Goal: Check status: Check status

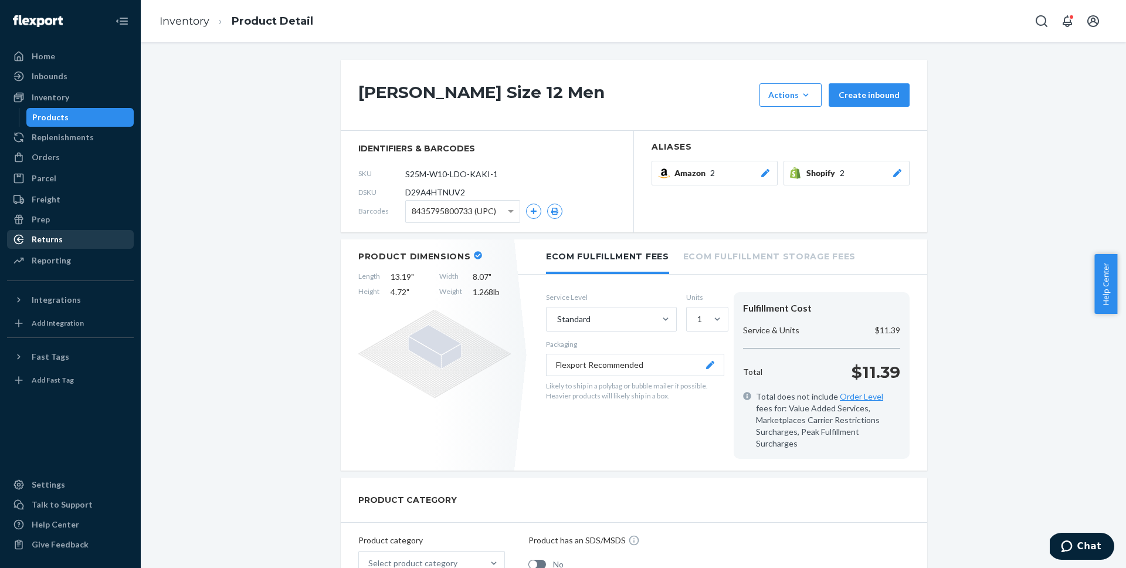
click at [55, 240] on div "Returns" at bounding box center [47, 239] width 31 height 12
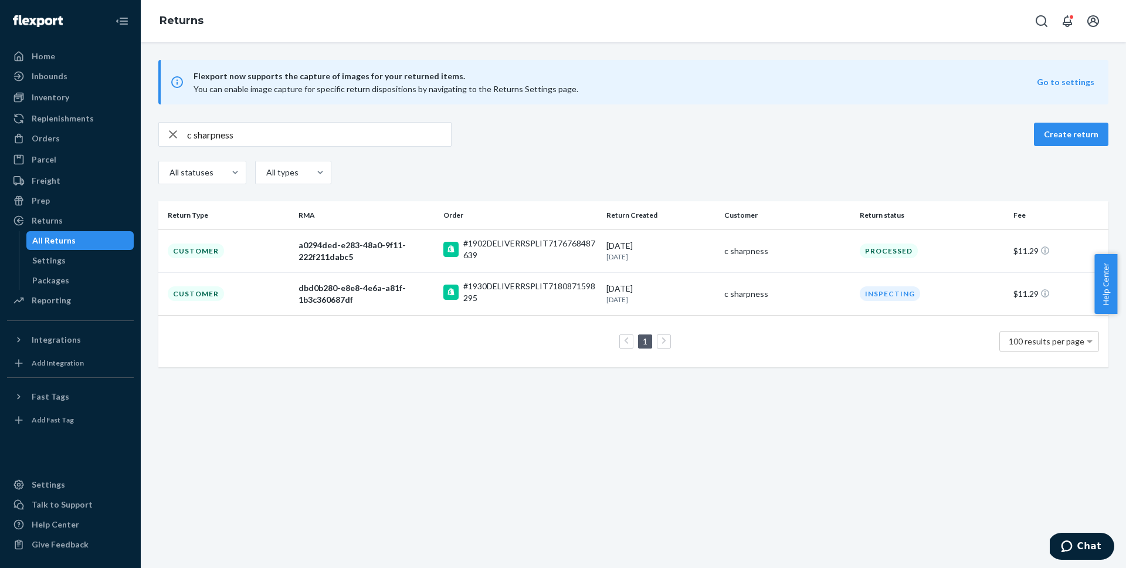
click at [394, 136] on input "c sharpness" at bounding box center [319, 134] width 264 height 23
paste input "[PERSON_NAME]"
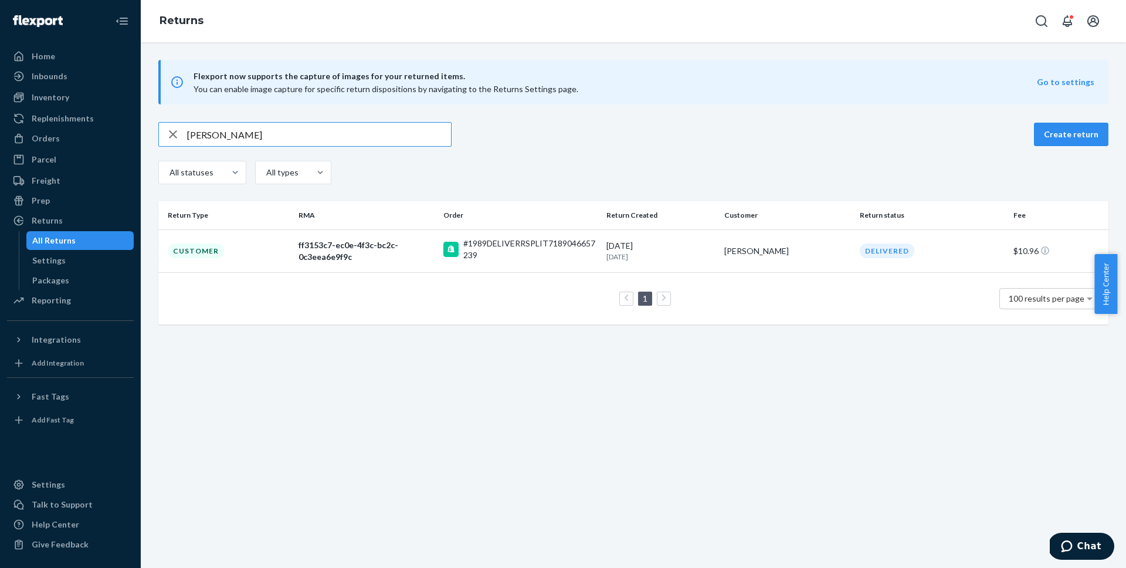
click at [402, 140] on input "[PERSON_NAME]" at bounding box center [319, 134] width 264 height 23
paste input "[PERSON_NAME]"
click at [370, 122] on div "[PERSON_NAME]" at bounding box center [304, 134] width 293 height 25
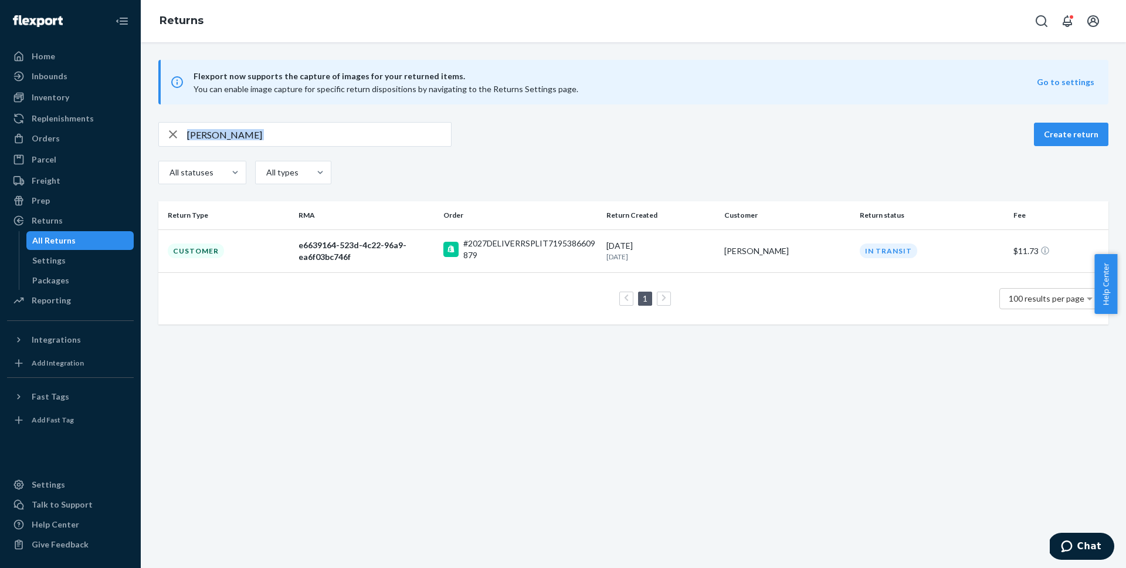
click at [370, 122] on div "[PERSON_NAME]" at bounding box center [304, 134] width 293 height 25
click at [370, 125] on input "[PERSON_NAME]" at bounding box center [319, 134] width 264 height 23
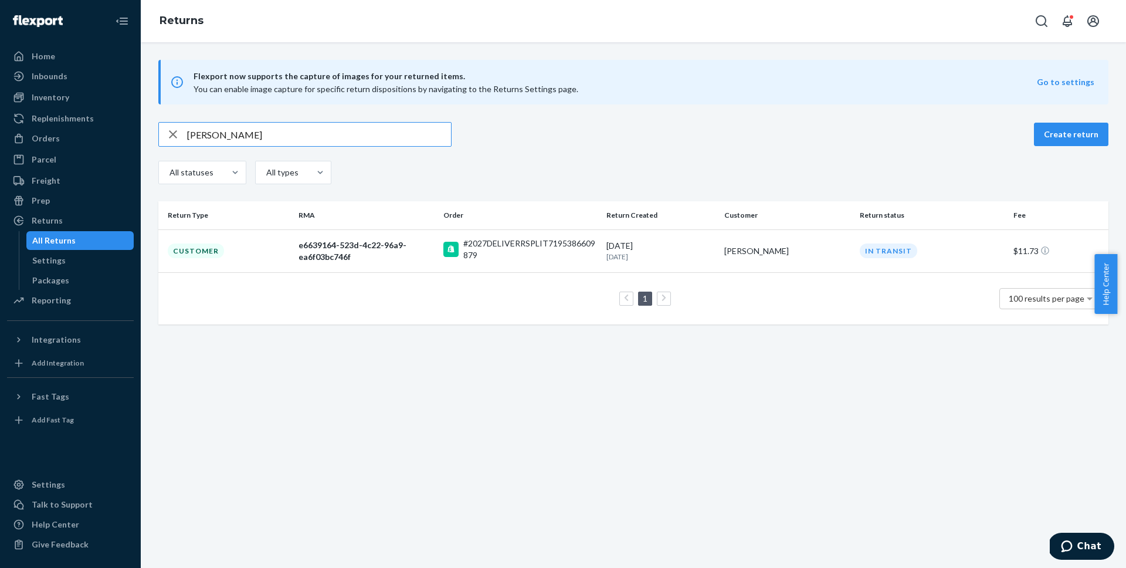
click at [370, 125] on input "[PERSON_NAME]" at bounding box center [319, 134] width 264 height 23
paste input "[PERSON_NAME]"
click at [364, 138] on input "[PERSON_NAME]" at bounding box center [319, 134] width 264 height 23
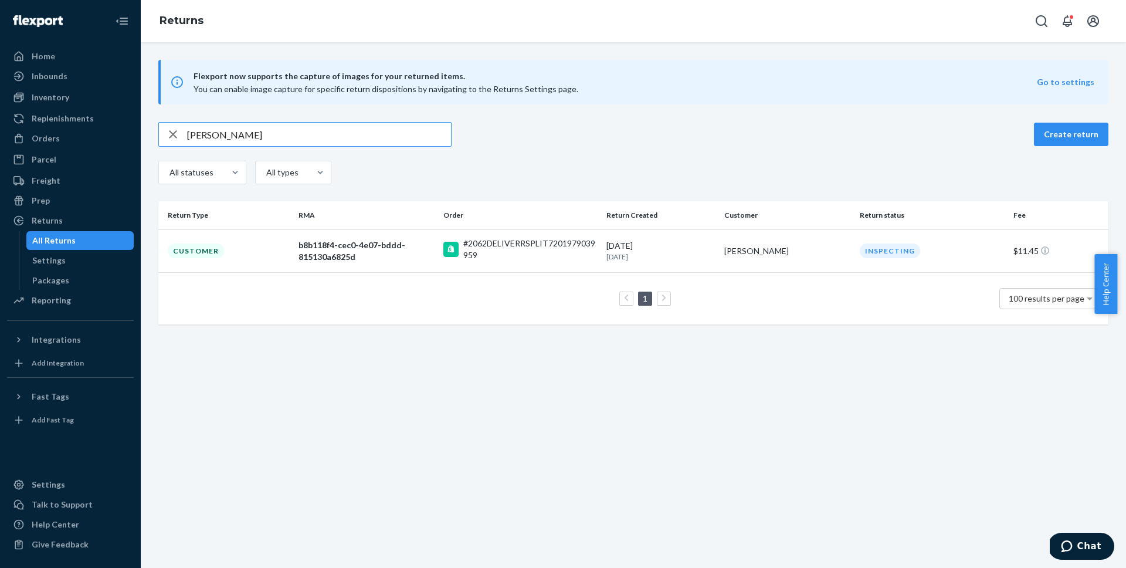
click at [364, 138] on input "[PERSON_NAME]" at bounding box center [319, 134] width 264 height 23
paste input "[PERSON_NAME]"
click at [401, 143] on input "[PERSON_NAME]" at bounding box center [319, 134] width 264 height 23
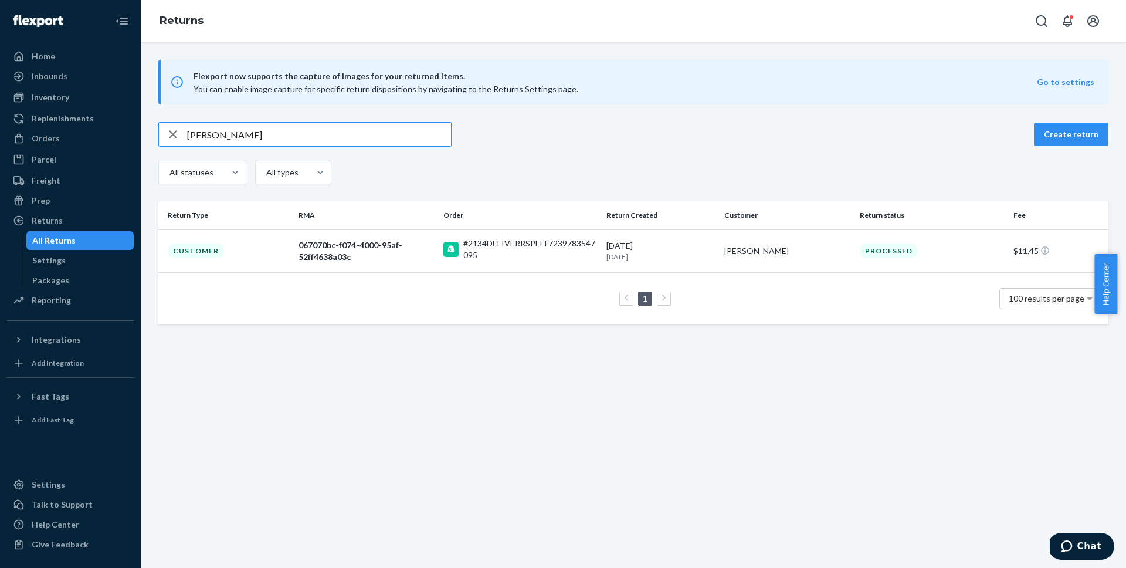
click at [401, 143] on input "[PERSON_NAME]" at bounding box center [319, 134] width 264 height 23
paste input "[PERSON_NAME]"
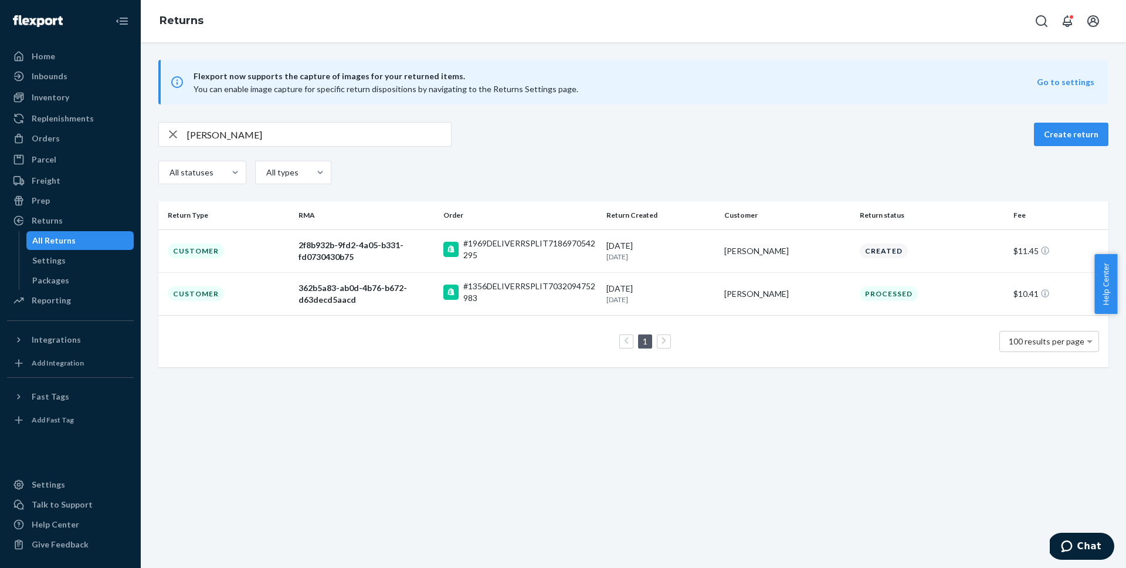
click at [392, 138] on input "[PERSON_NAME]" at bounding box center [319, 134] width 264 height 23
paste input "ack [PERSON_NAME]"
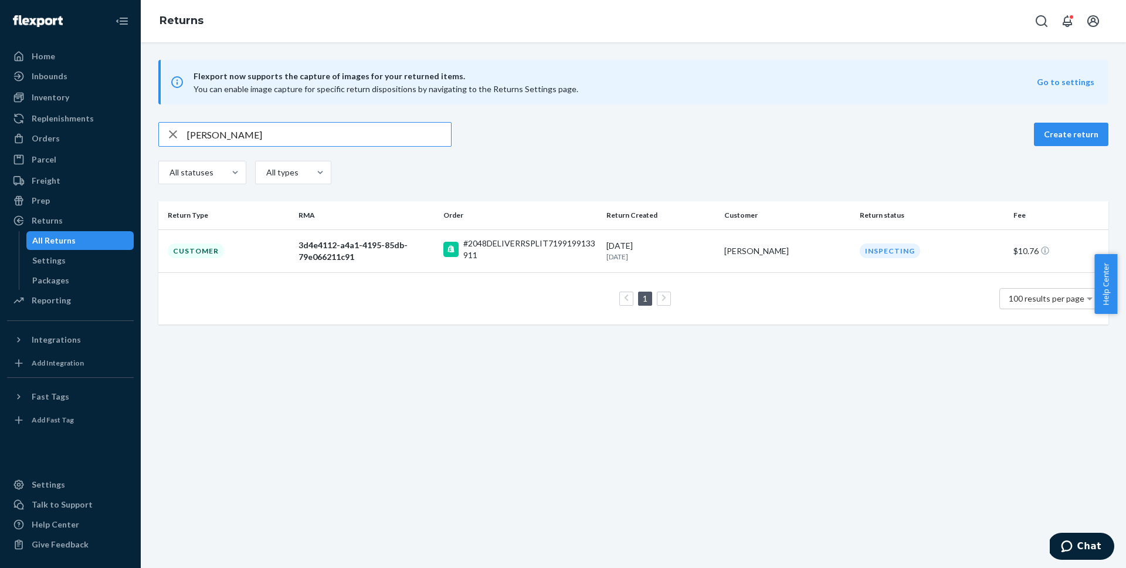
click at [368, 135] on input "[PERSON_NAME]" at bounding box center [319, 134] width 264 height 23
paste input "[PERSON_NAME]"
click at [405, 133] on input "[PERSON_NAME]" at bounding box center [319, 134] width 264 height 23
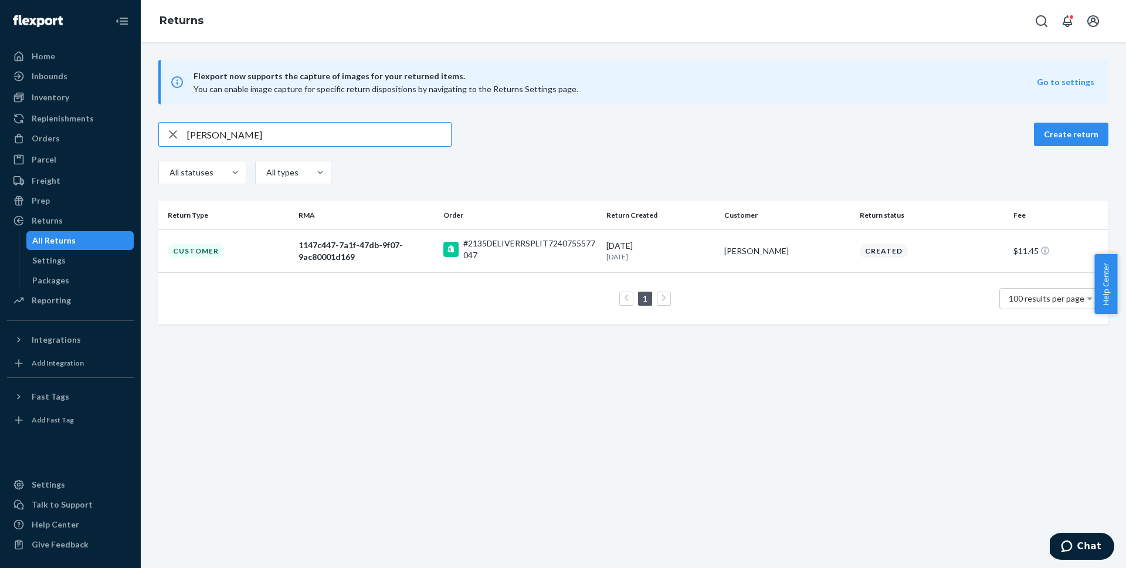
click at [405, 133] on input "[PERSON_NAME]" at bounding box center [319, 134] width 264 height 23
paste input "[PERSON_NAME]"
type input "[PERSON_NAME]"
